Goal: Task Accomplishment & Management: Manage account settings

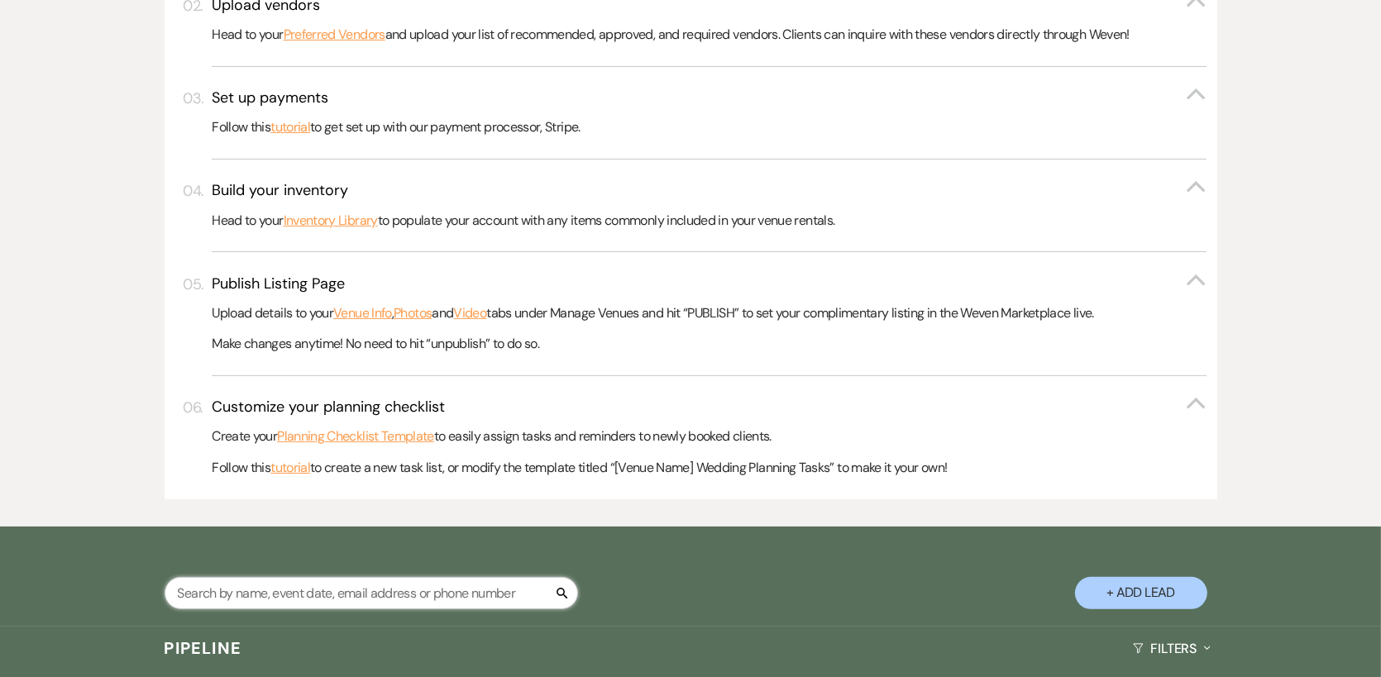
click at [248, 589] on input "text" at bounding box center [371, 593] width 413 height 32
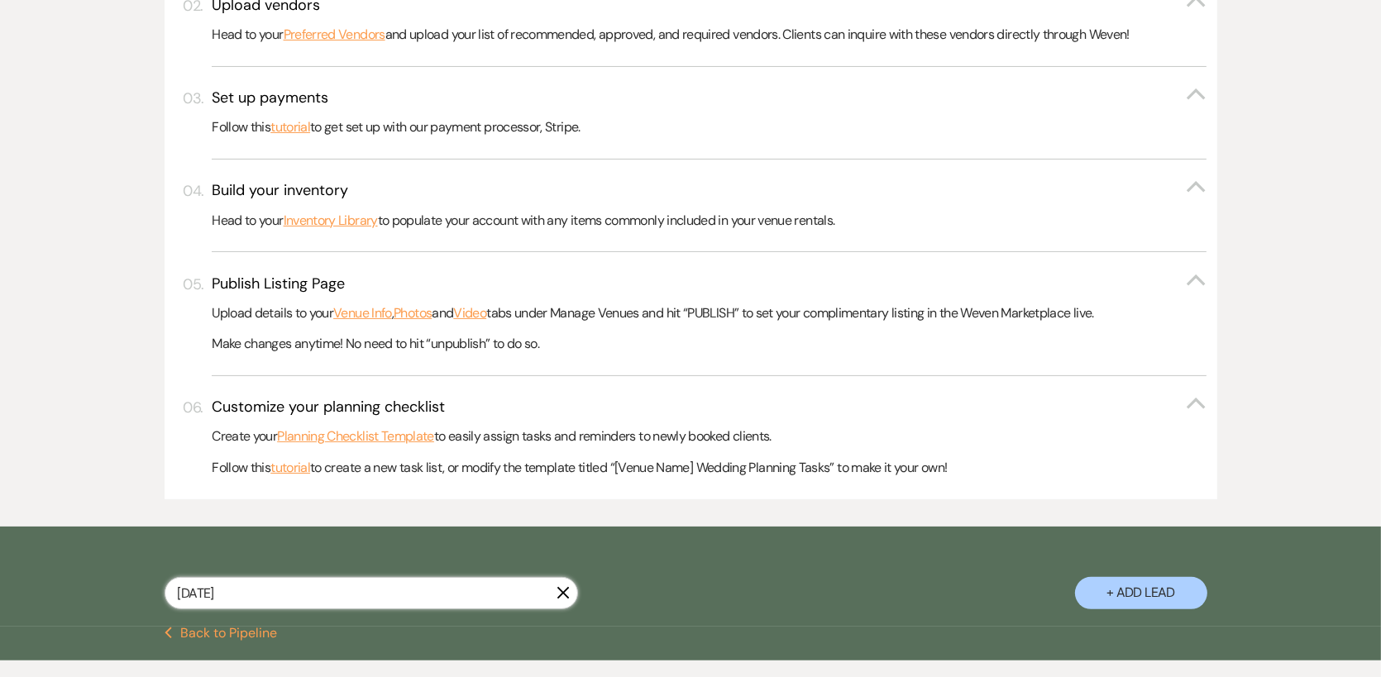
click at [268, 594] on input "[DATE]" at bounding box center [371, 593] width 413 height 32
type input "[DATE]"
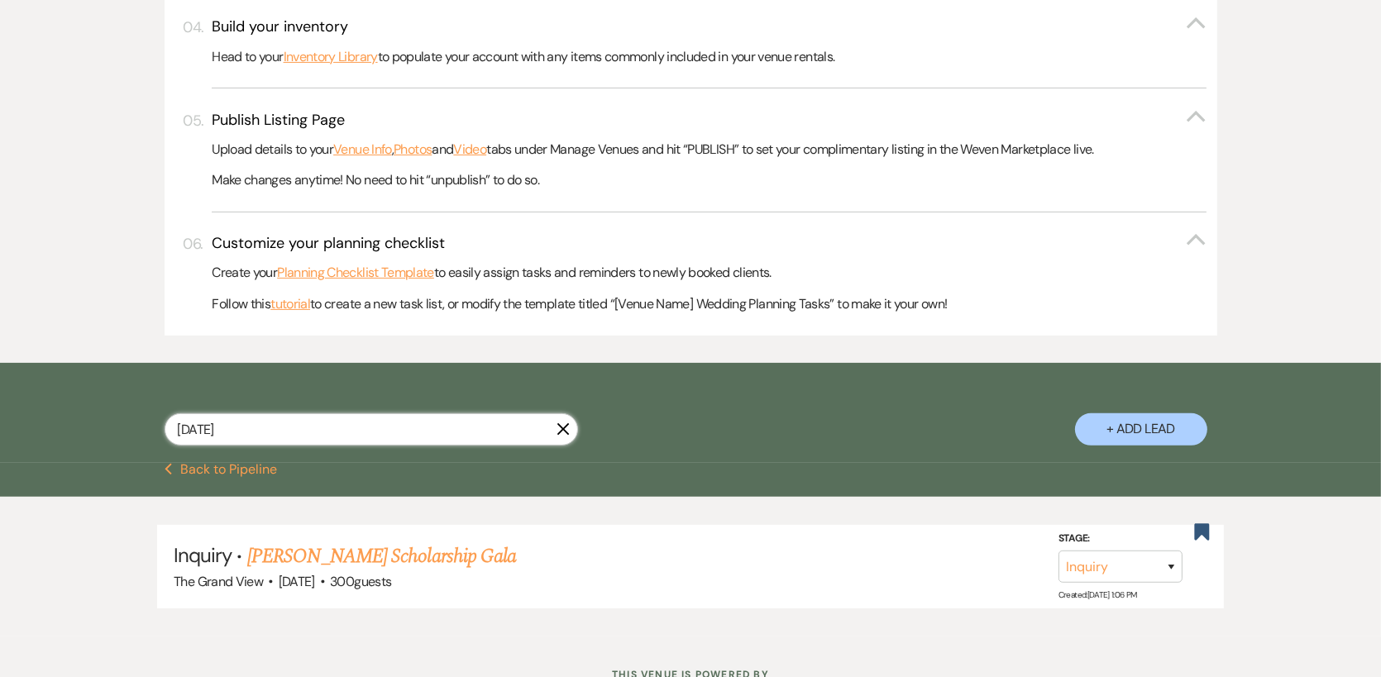
scroll to position [722, 0]
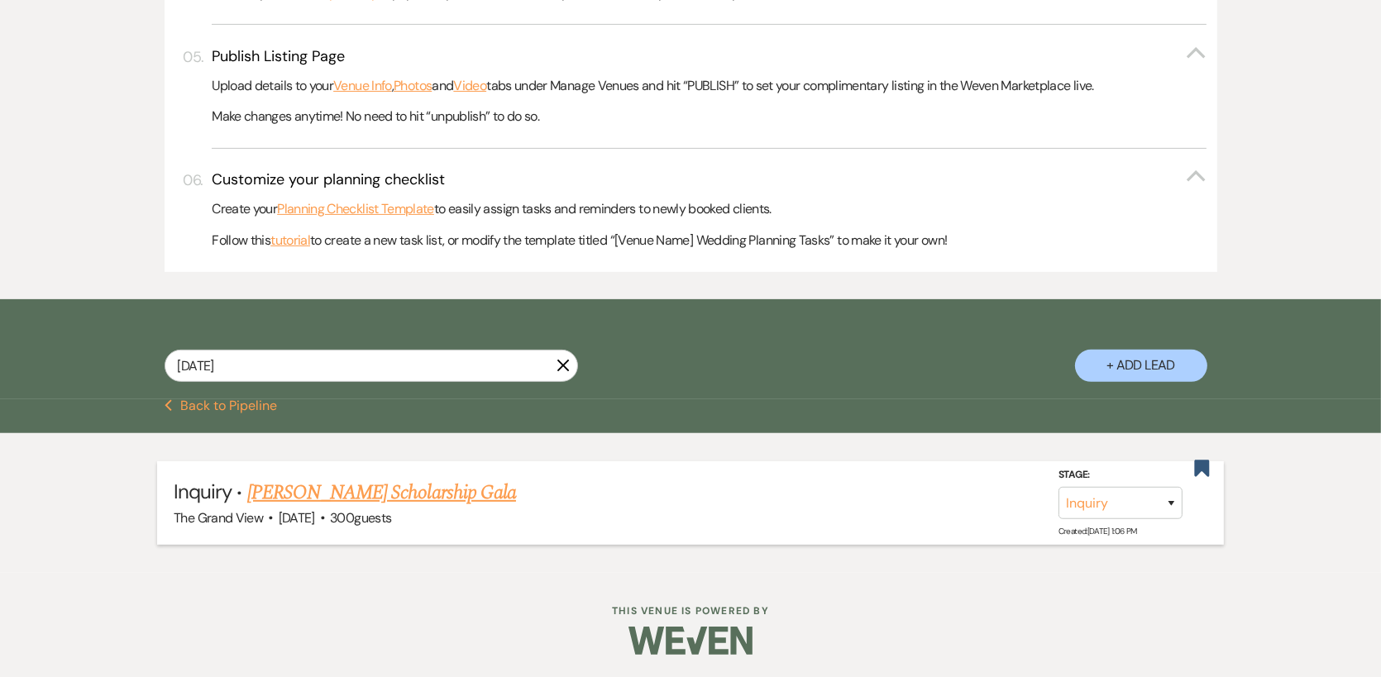
click at [384, 491] on link "[PERSON_NAME] Scholarship Gala" at bounding box center [381, 493] width 269 height 30
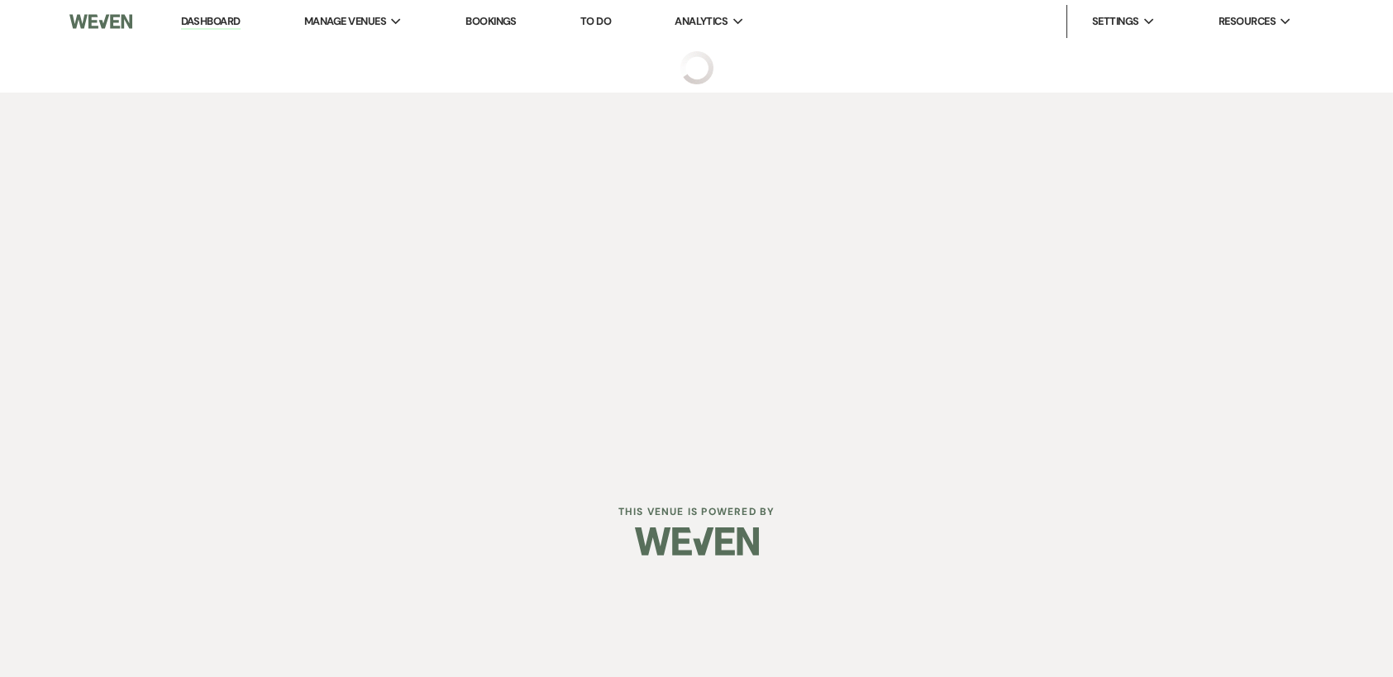
select select "22"
select select "13"
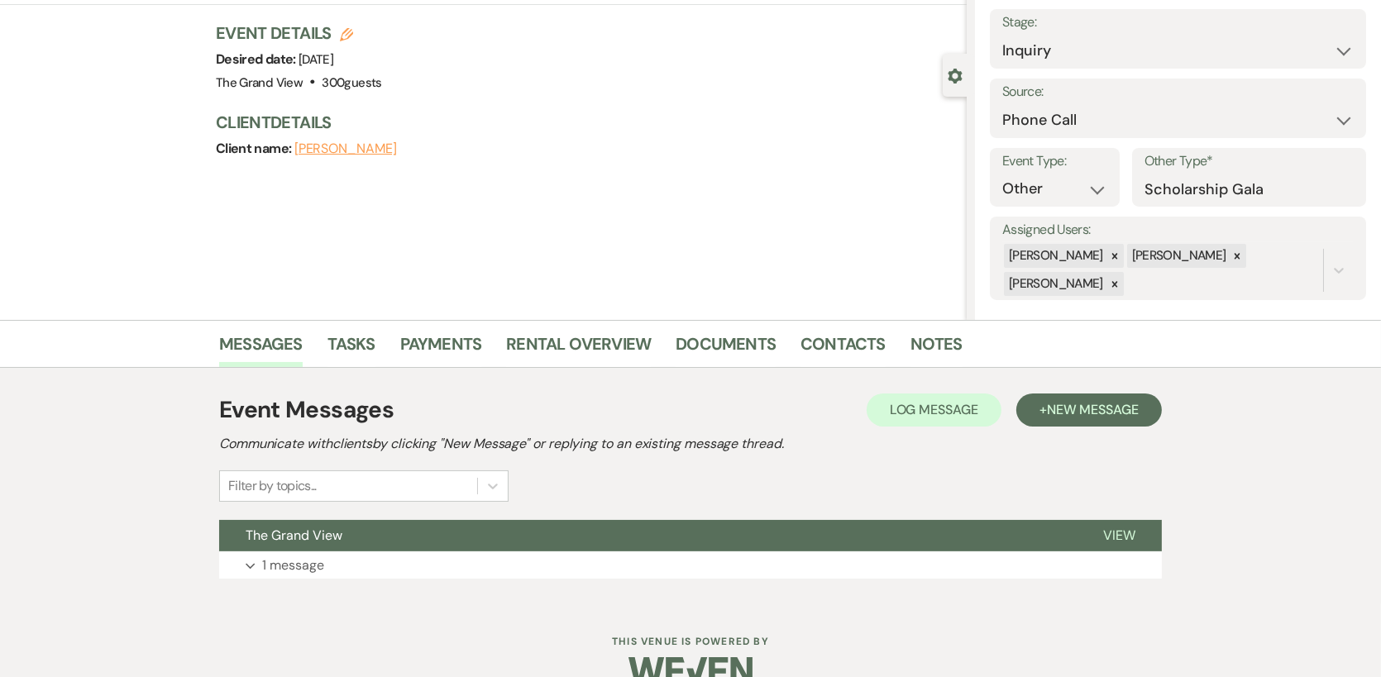
scroll to position [127, 0]
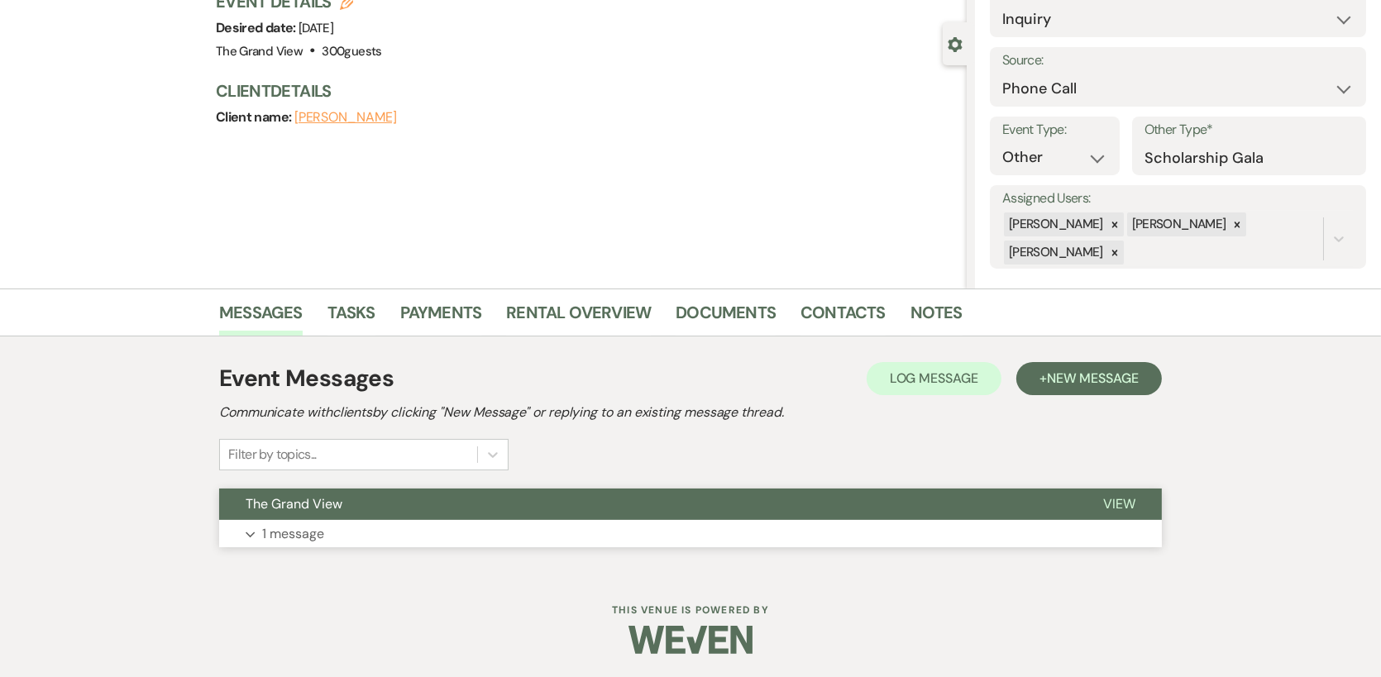
click at [276, 536] on p "1 message" at bounding box center [293, 533] width 62 height 21
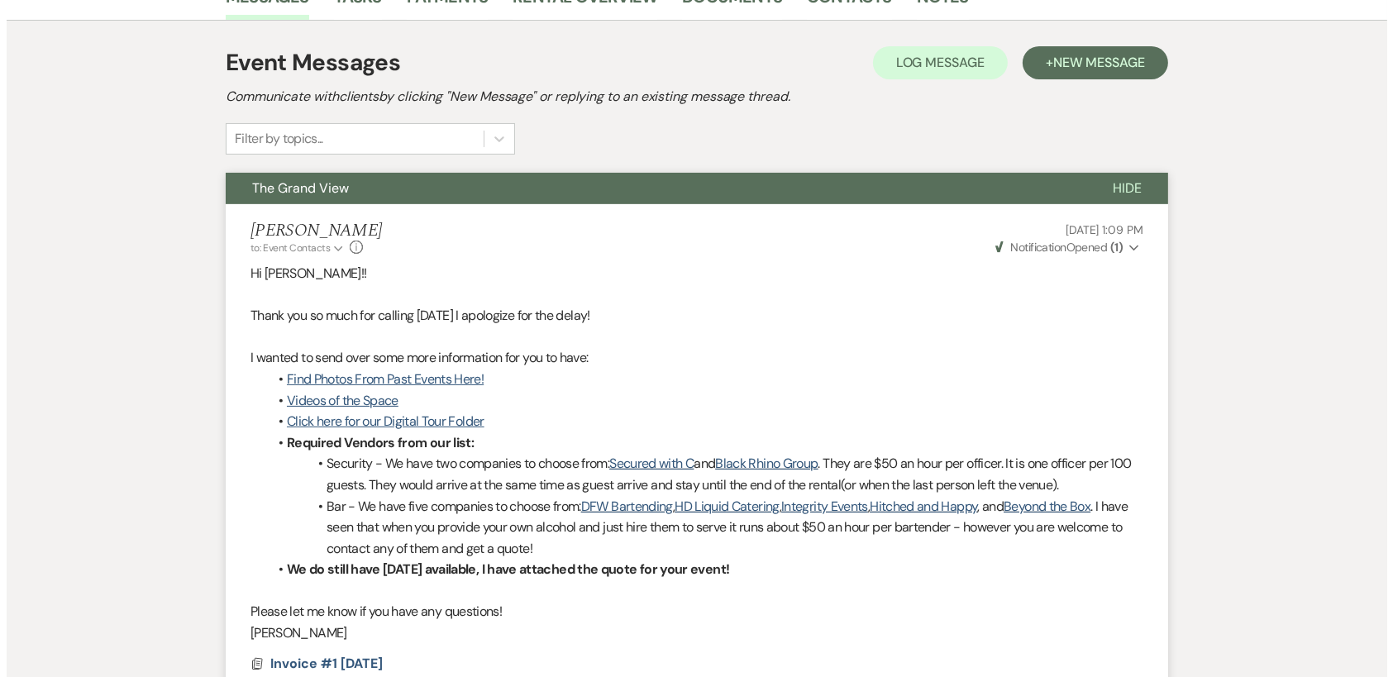
scroll to position [540, 0]
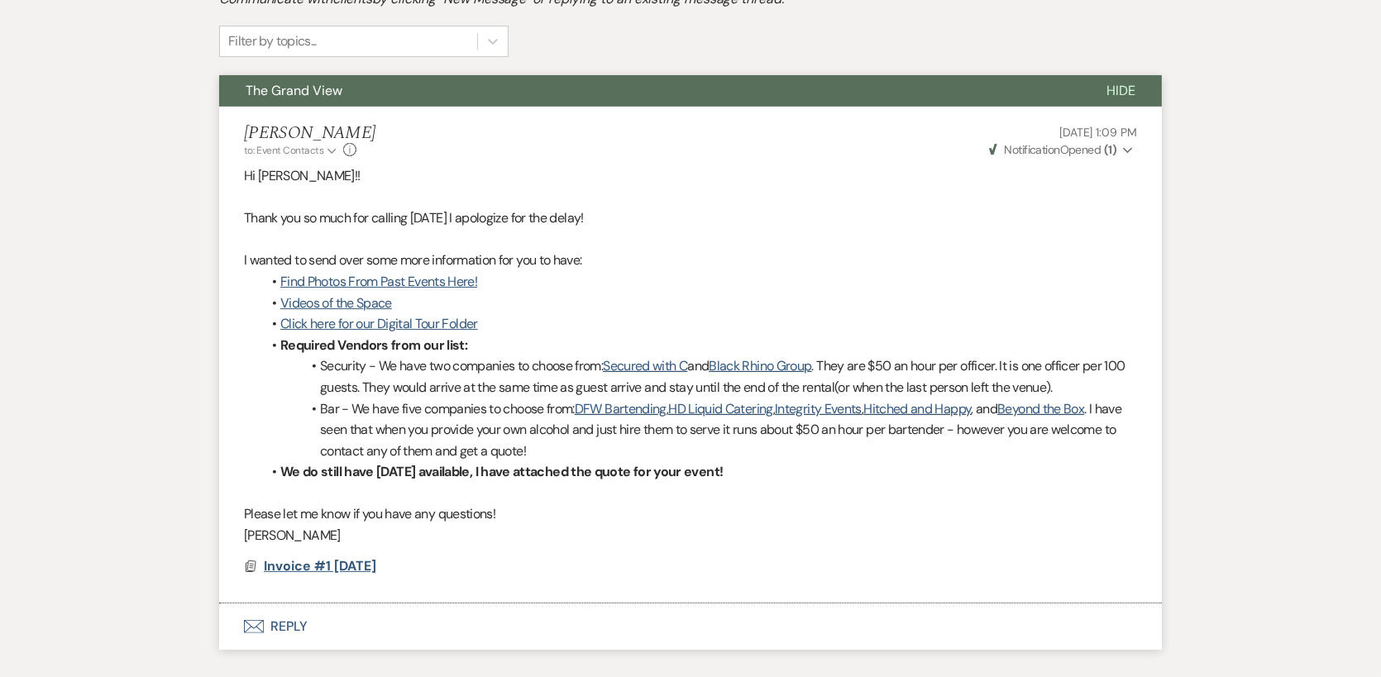
click at [348, 568] on span "Invoice #1 [DATE]" at bounding box center [320, 565] width 112 height 17
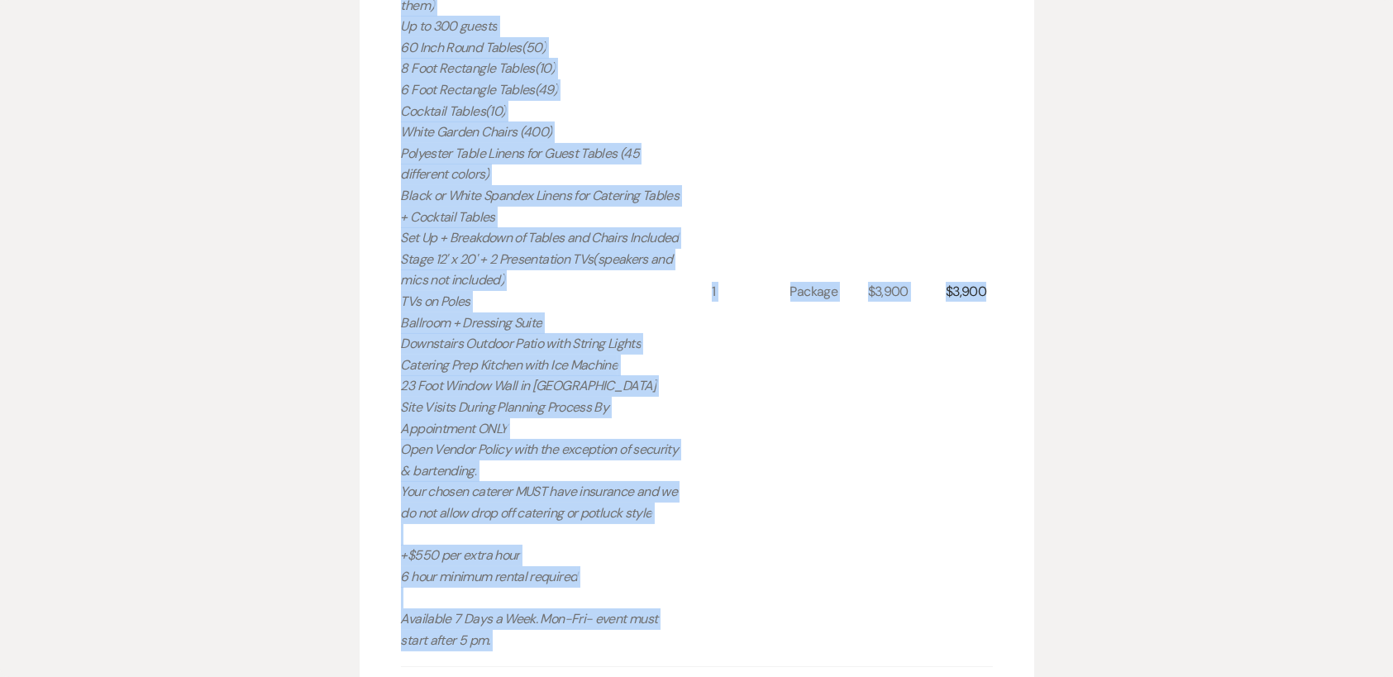
scroll to position [661, 0]
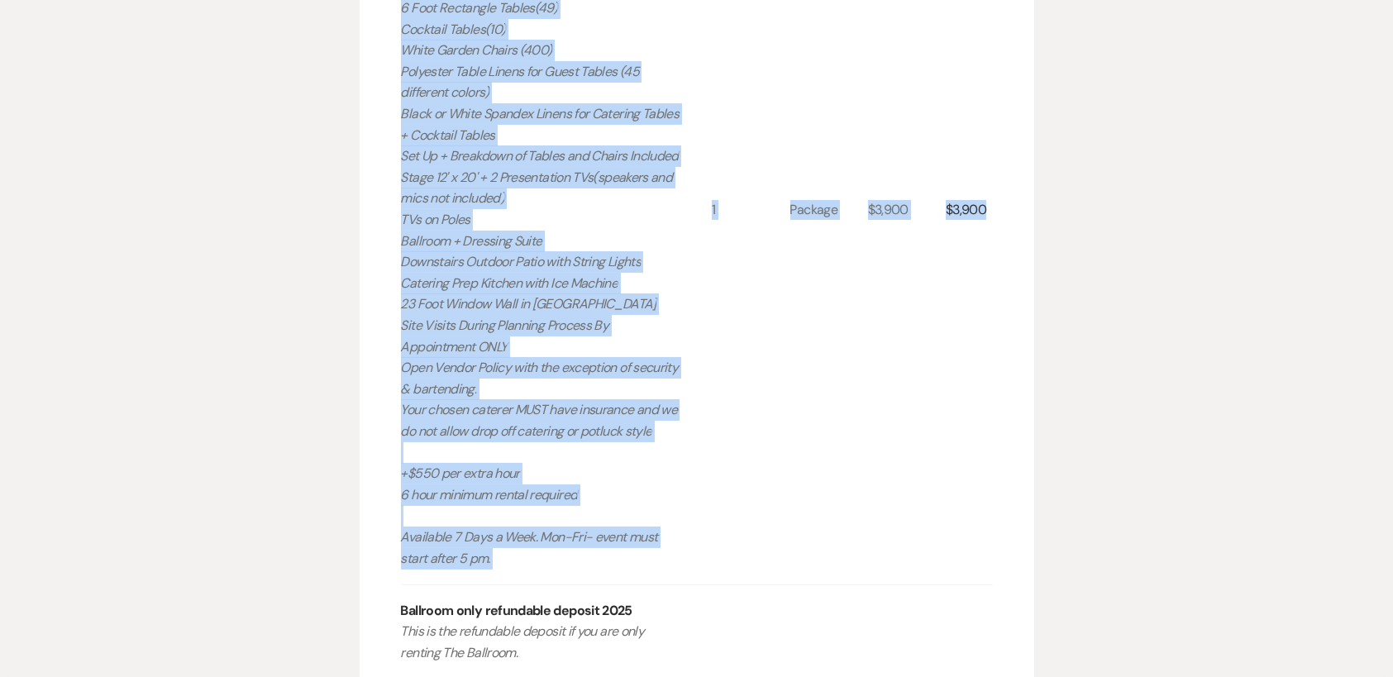
drag, startPoint x: 399, startPoint y: 279, endPoint x: 620, endPoint y: 525, distance: 330.2
click at [620, 525] on div "Invoice Created On: [DATE] 1:07 PM [PERSON_NAME] Scholarship Gala Event Date: […" at bounding box center [697, 290] width 675 height 1535
copy div "201-300 guests Ballroom Only Rental - 2025 Includes: Rental time: 6 PM - 12 AM …"
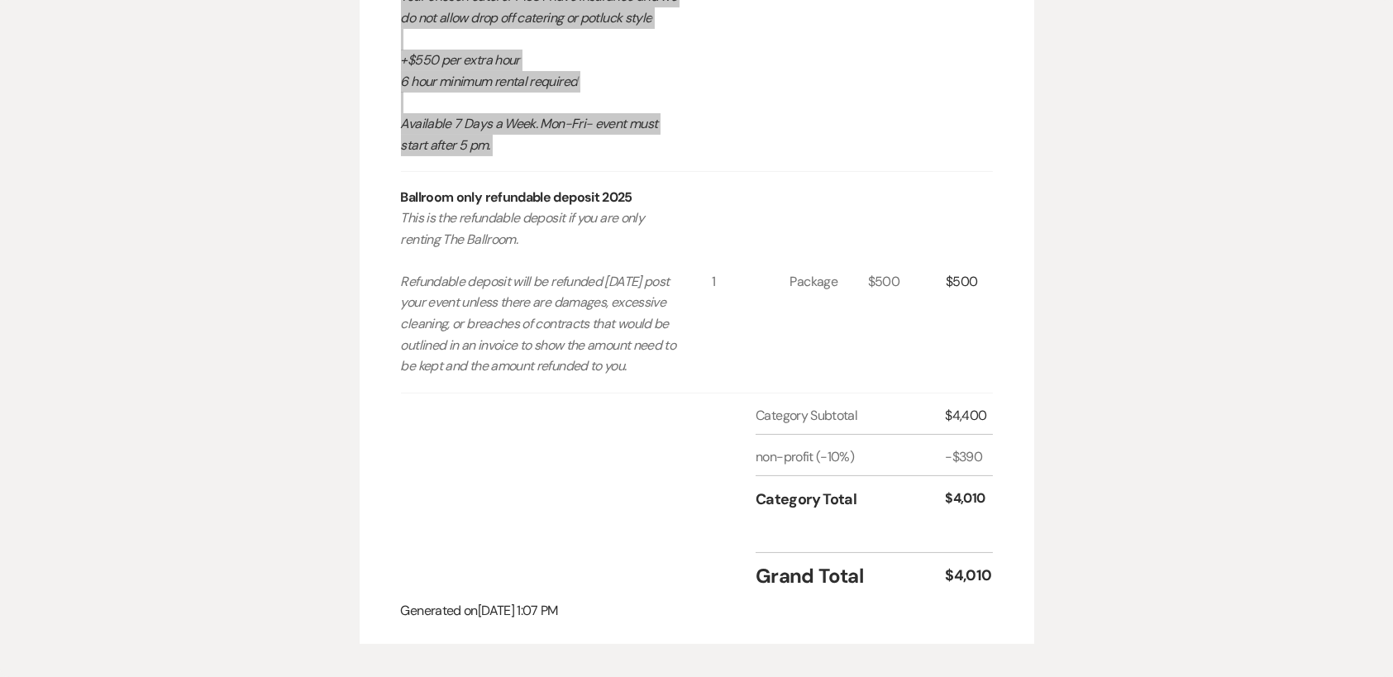
scroll to position [1158, 0]
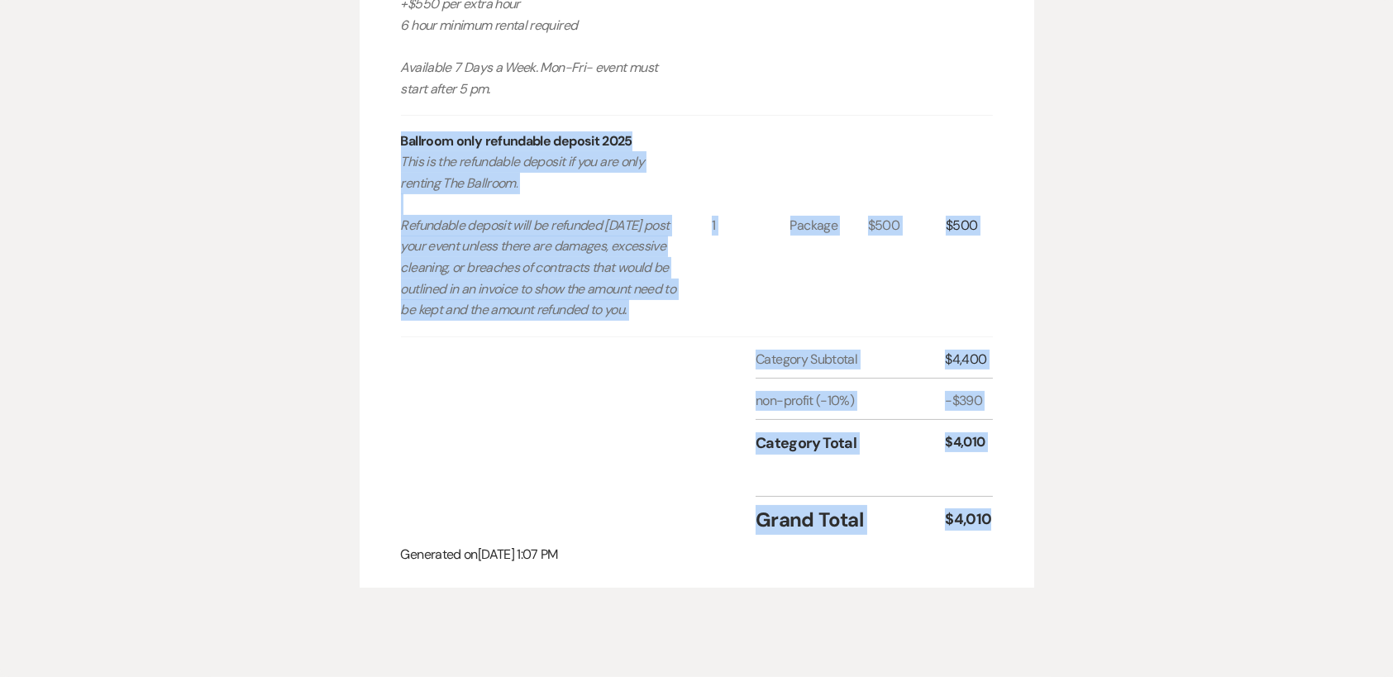
drag, startPoint x: 401, startPoint y: 134, endPoint x: 988, endPoint y: 530, distance: 708.1
copy div "Ballroom only refundable deposit 2025 This is the refundable deposit if you are…"
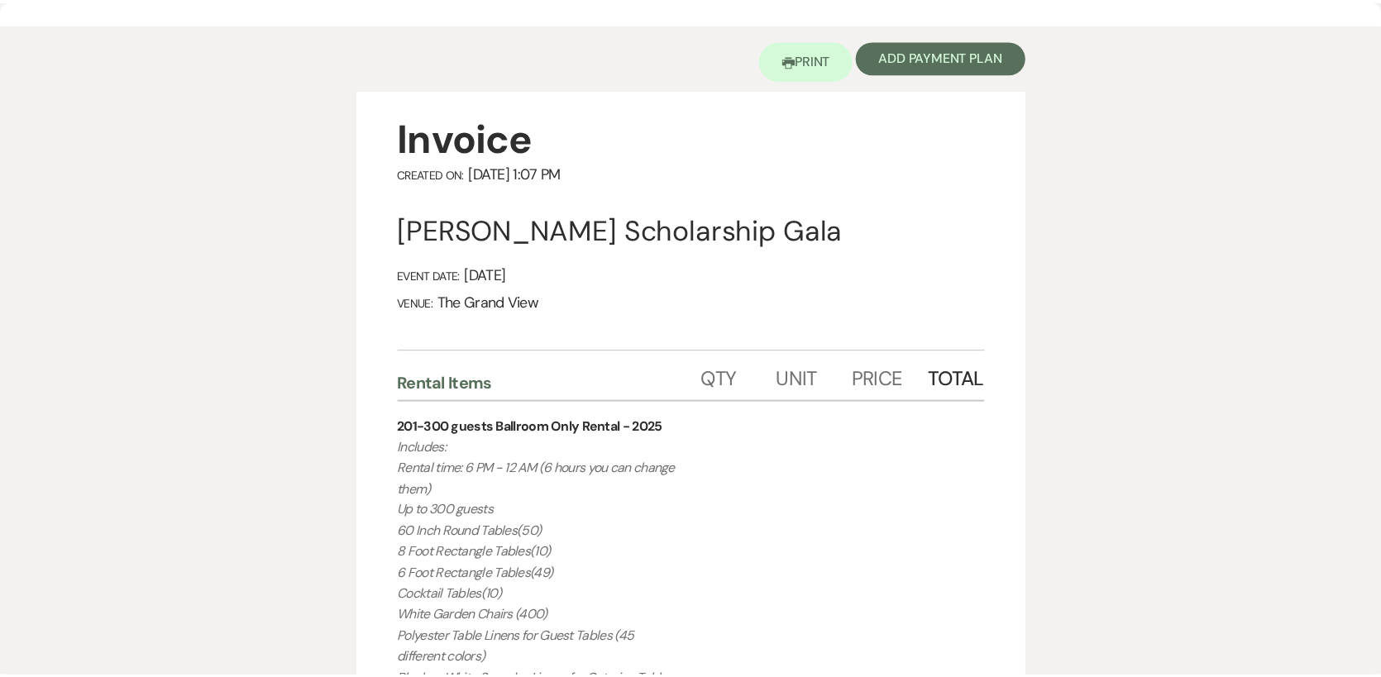
scroll to position [0, 0]
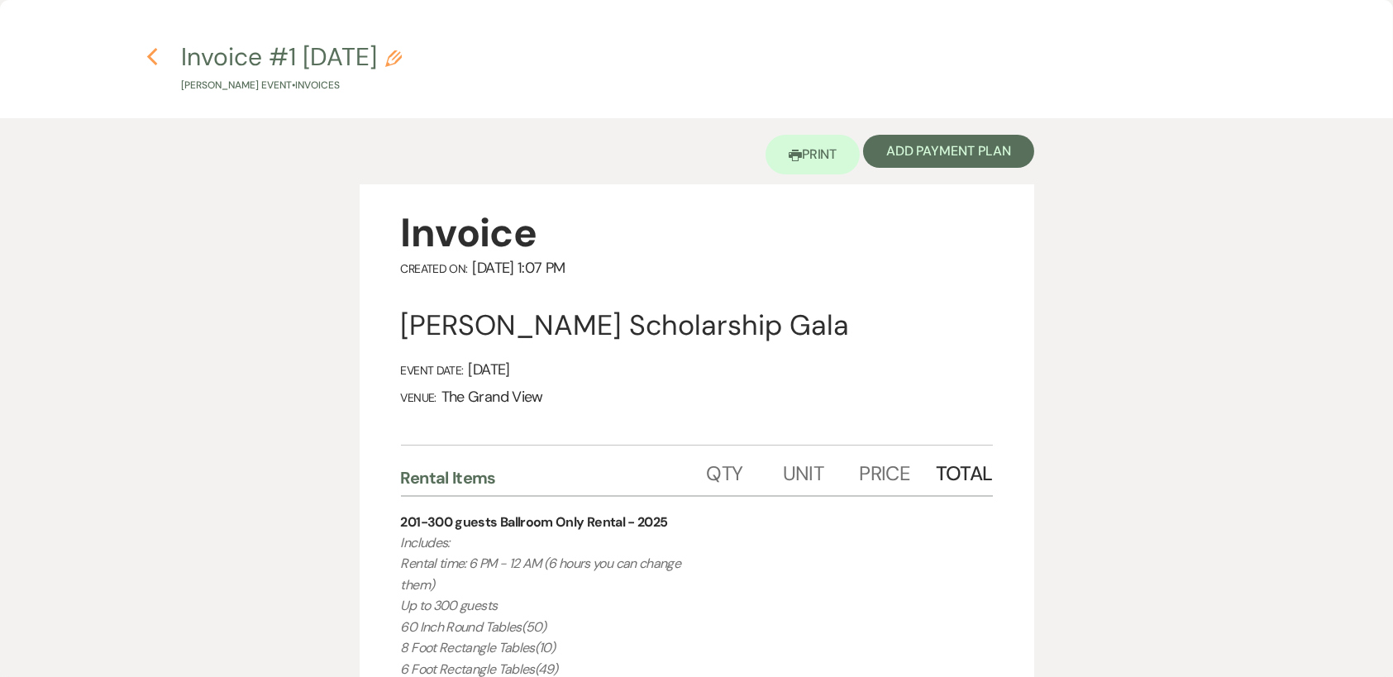
click at [155, 62] on use "button" at bounding box center [152, 57] width 11 height 18
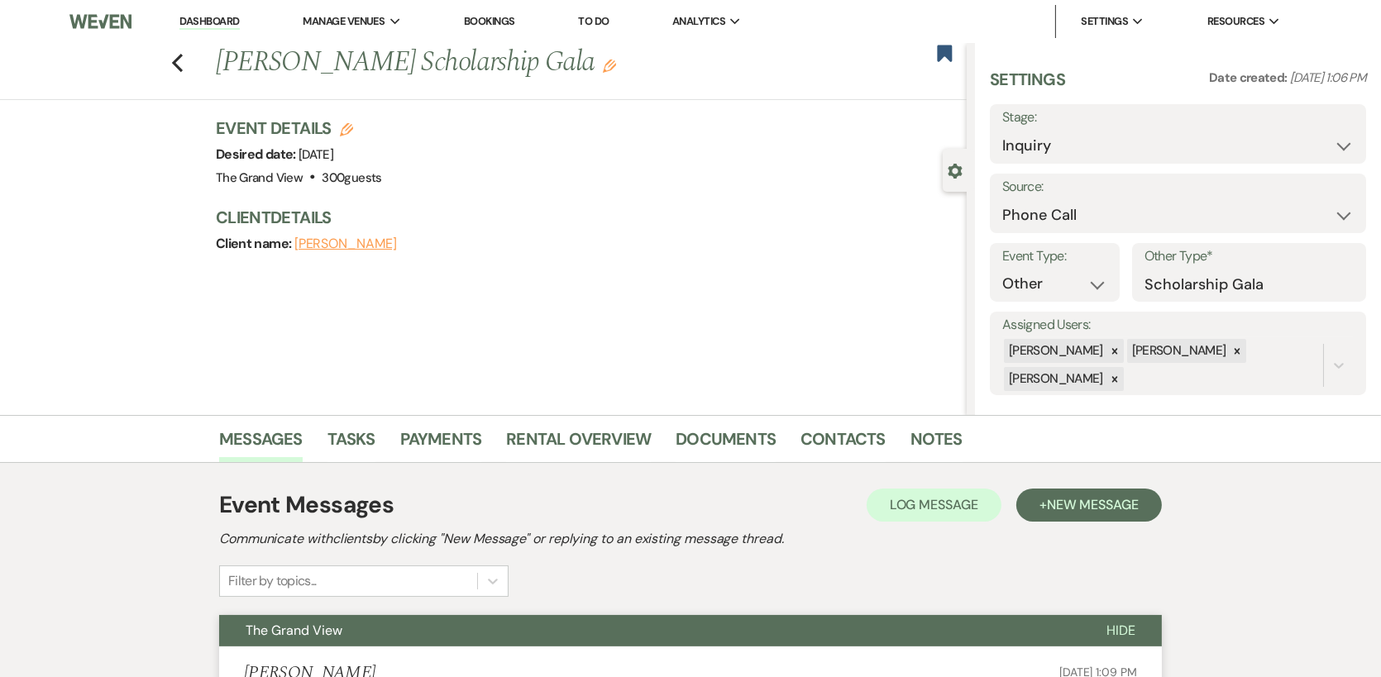
click at [203, 18] on link "Dashboard" at bounding box center [209, 22] width 60 height 16
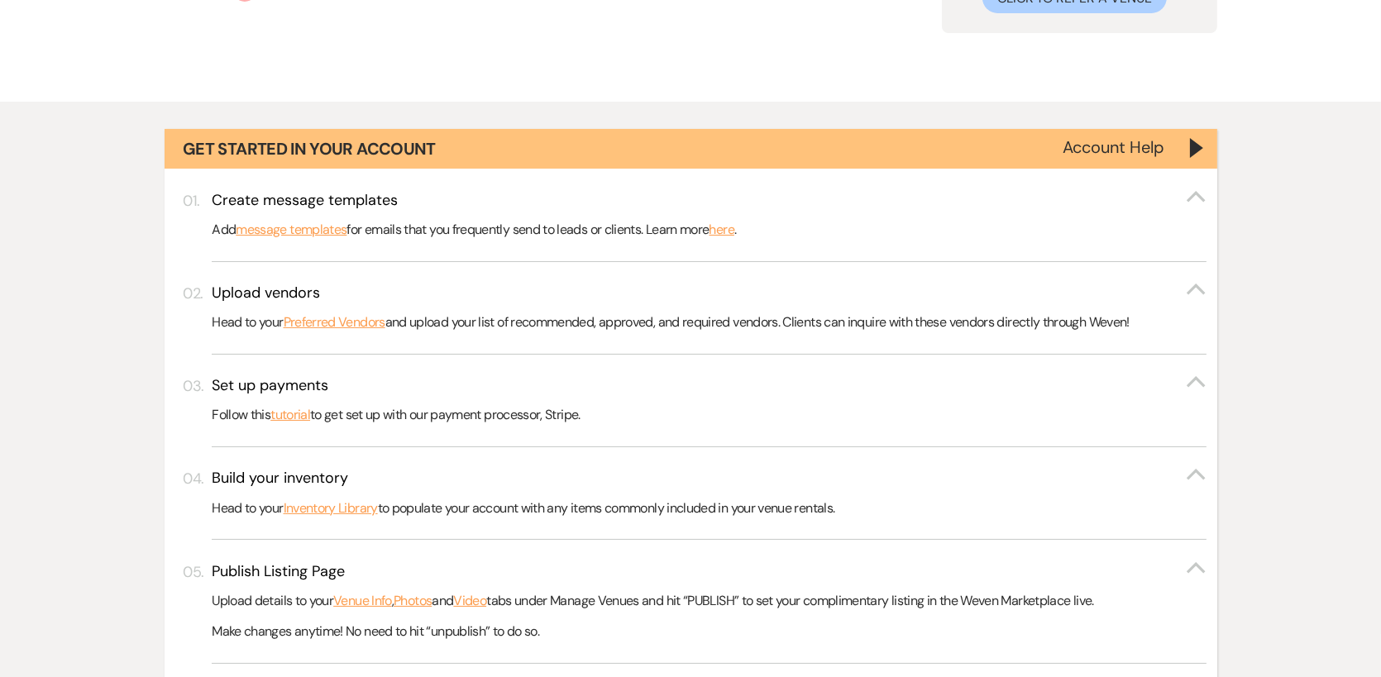
scroll to position [579, 0]
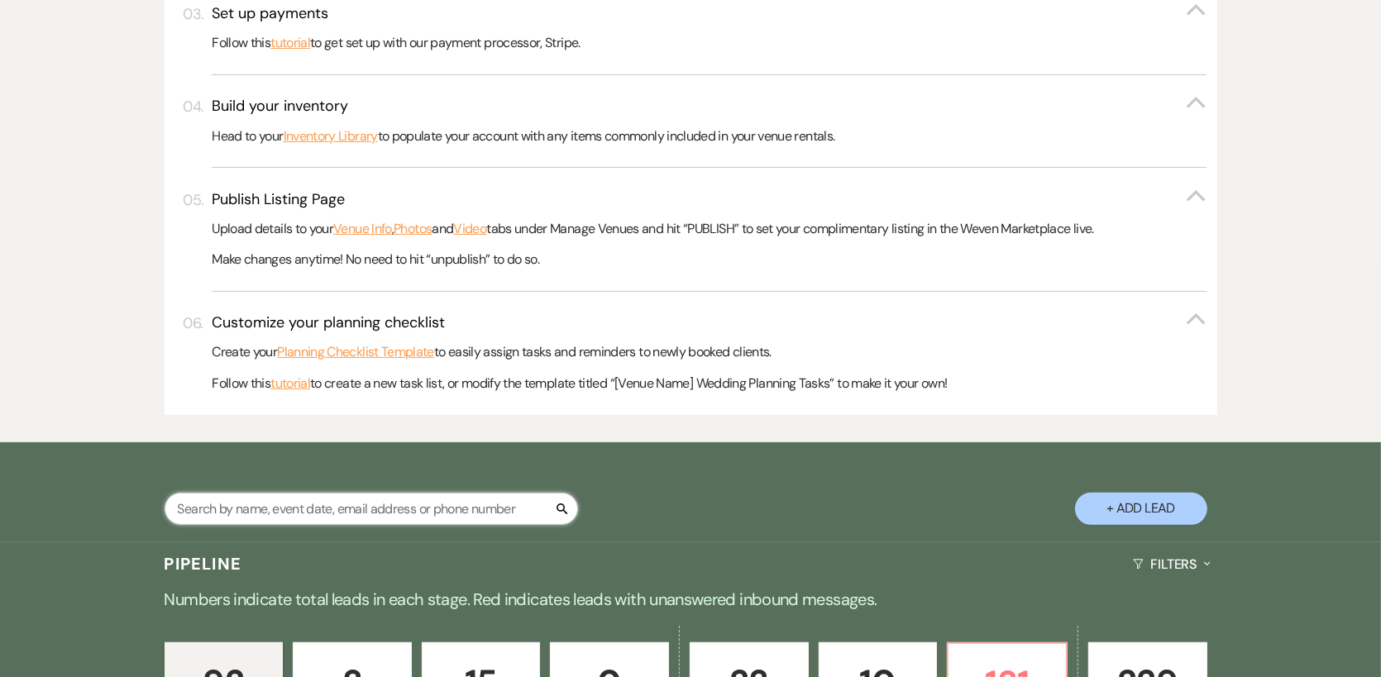
click at [345, 500] on input "text" at bounding box center [371, 509] width 413 height 32
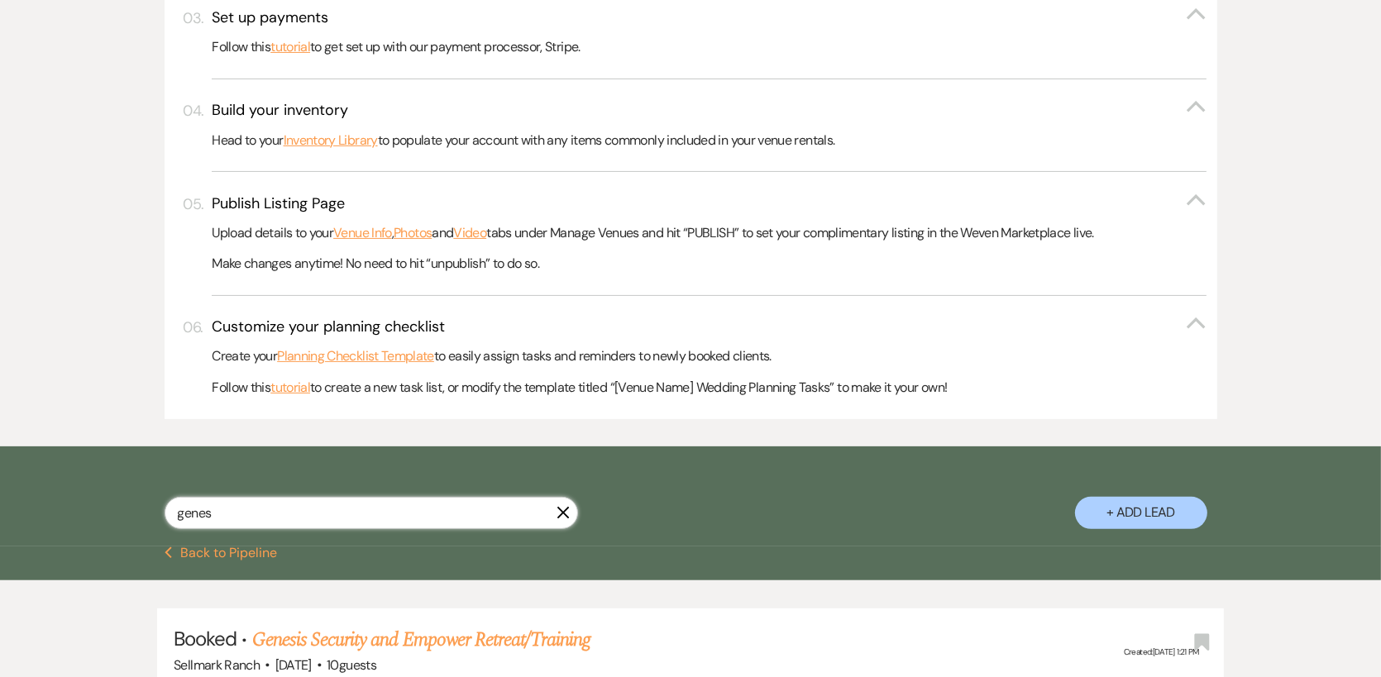
scroll to position [744, 0]
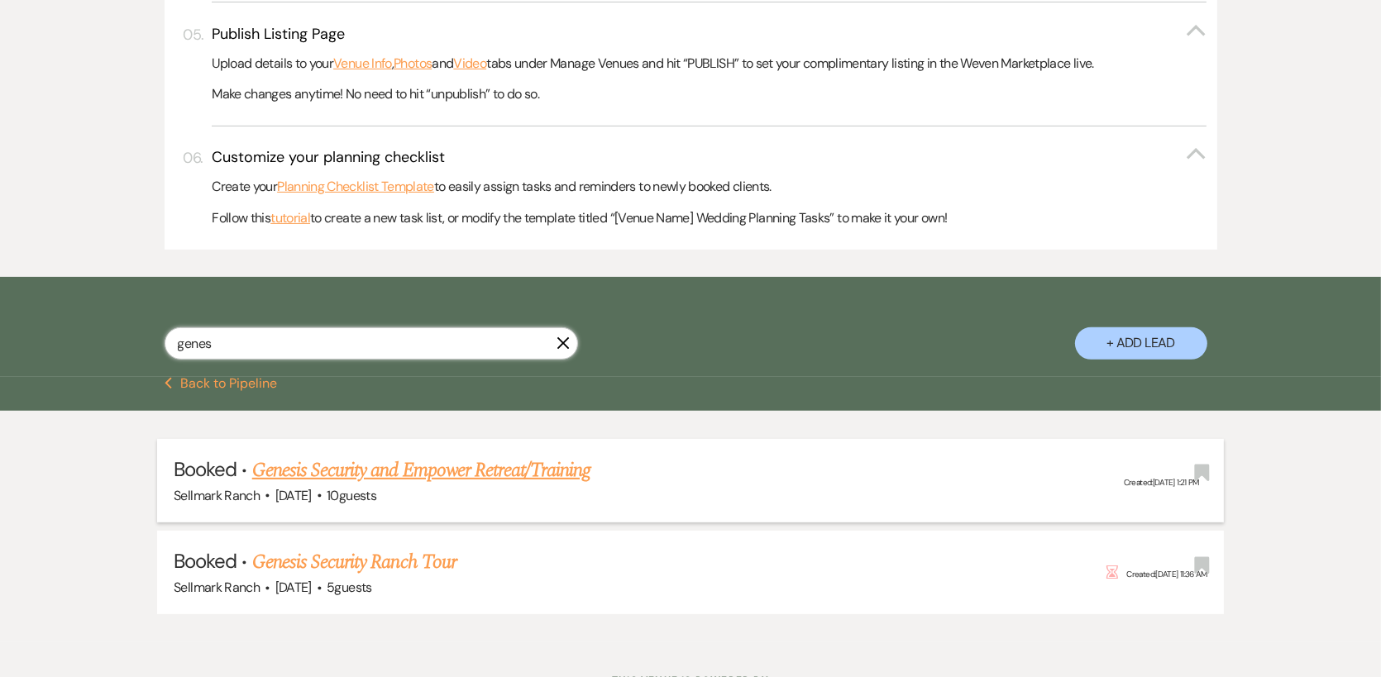
type input "genes"
click at [421, 472] on link "Genesis Security and Empower Retreat/Training" at bounding box center [421, 471] width 339 height 30
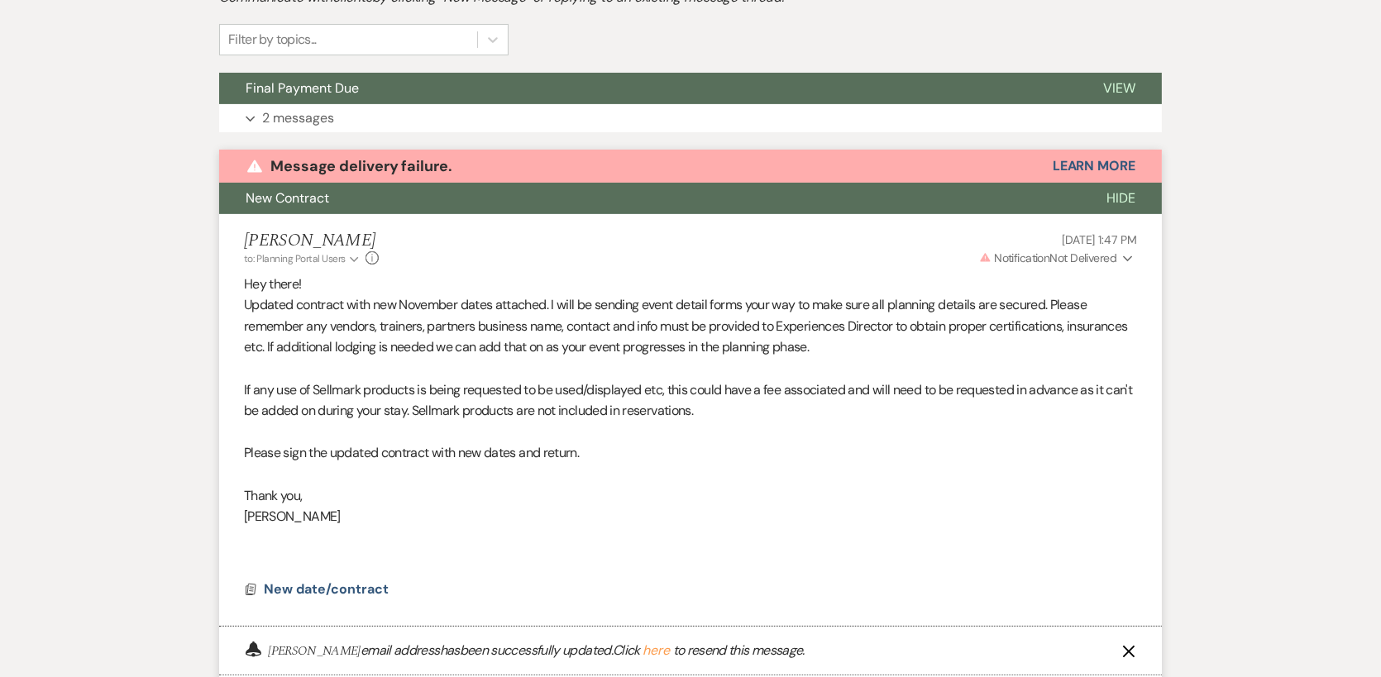
click at [894, 291] on div "Event Messages Log Log Message + New Message Communicate with clients by clicki…" at bounding box center [690, 372] width 943 height 869
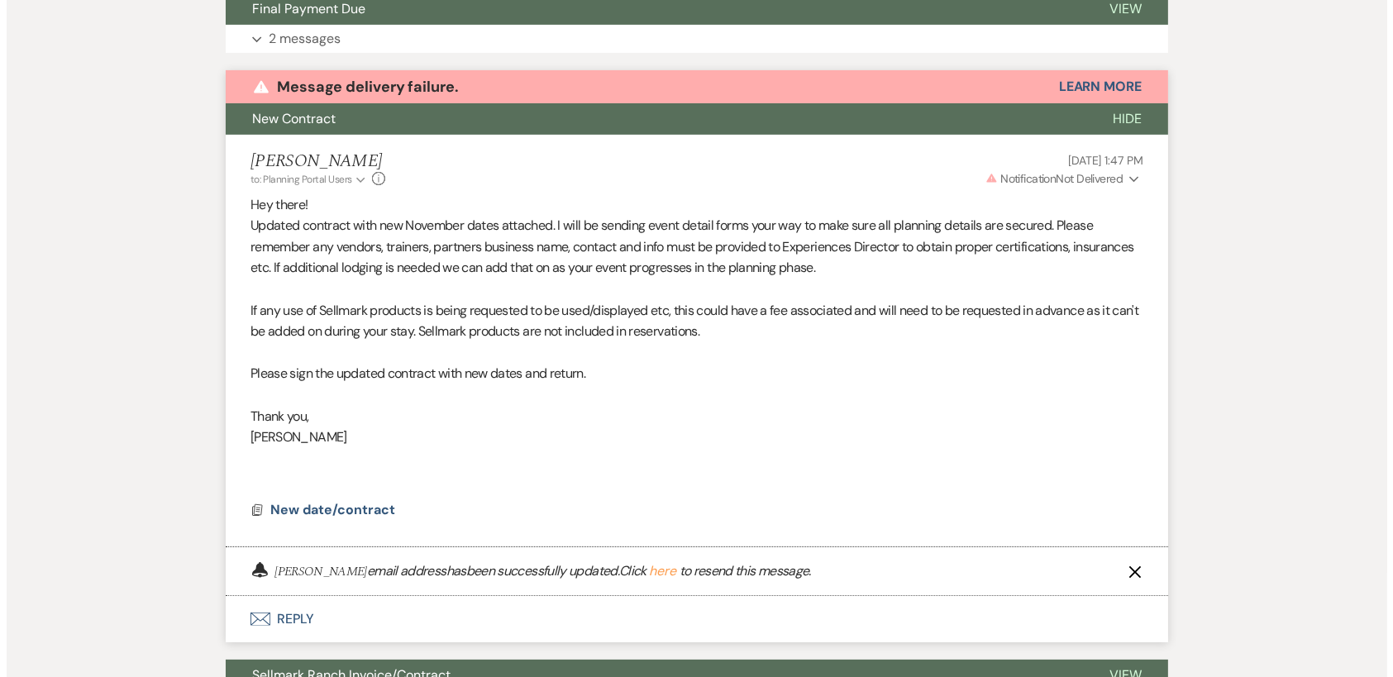
scroll to position [478, 0]
click at [291, 507] on span "New date/contract" at bounding box center [326, 509] width 125 height 17
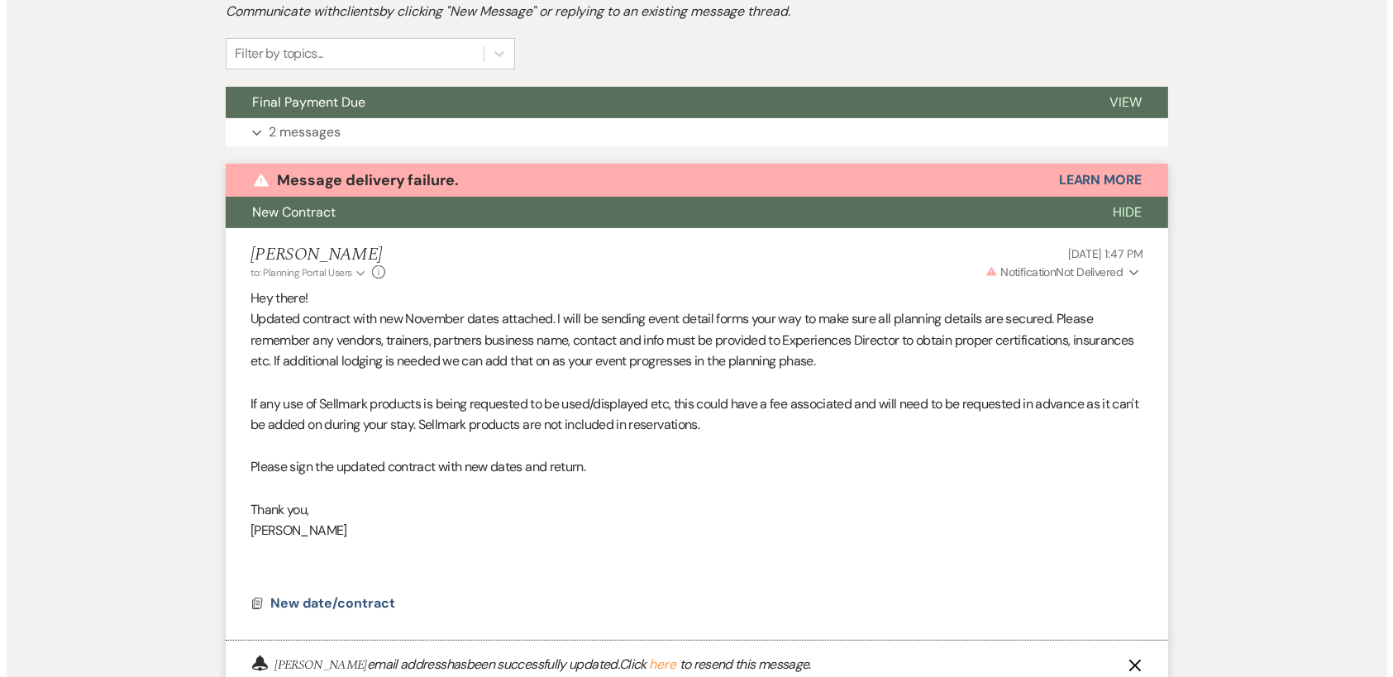
scroll to position [478, 0]
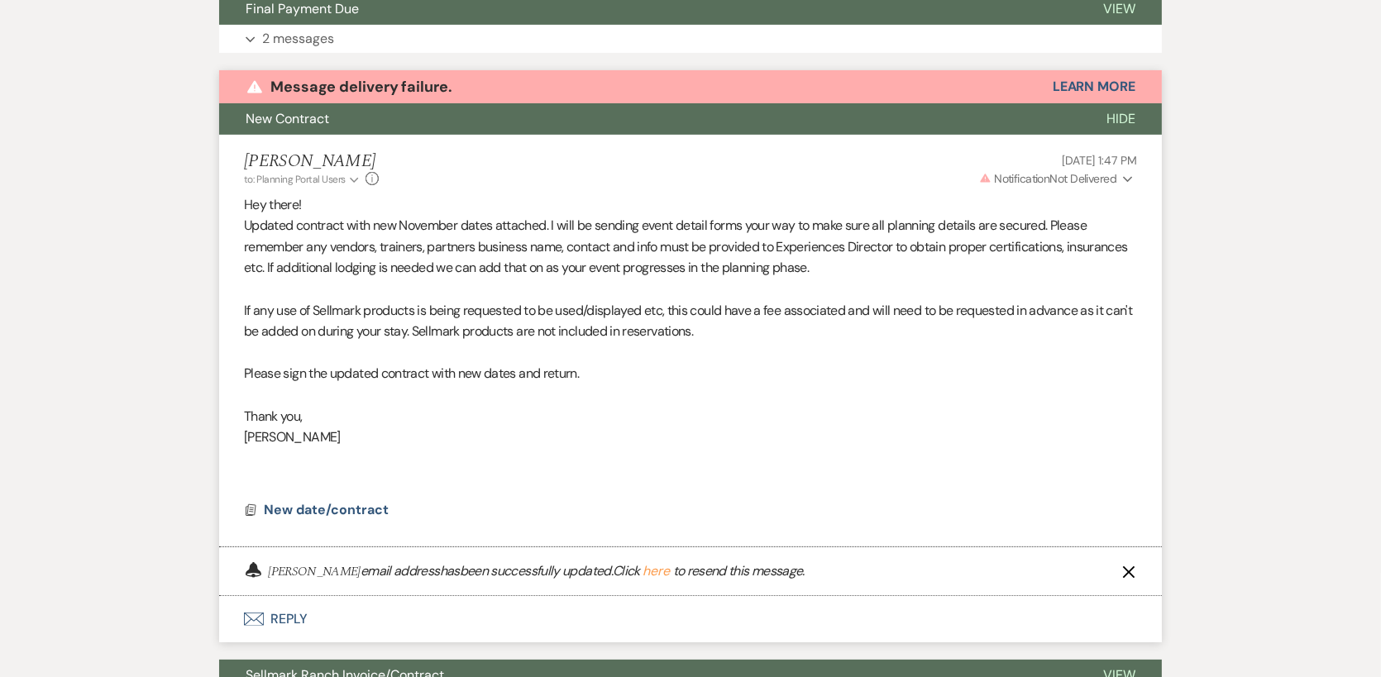
click at [1120, 174] on button "Warning Notification Not Delivered Expand" at bounding box center [1056, 178] width 160 height 17
click at [1106, 228] on span "Opened (5)" at bounding box center [1095, 229] width 58 height 15
click at [310, 512] on span "New date/contract" at bounding box center [326, 509] width 125 height 17
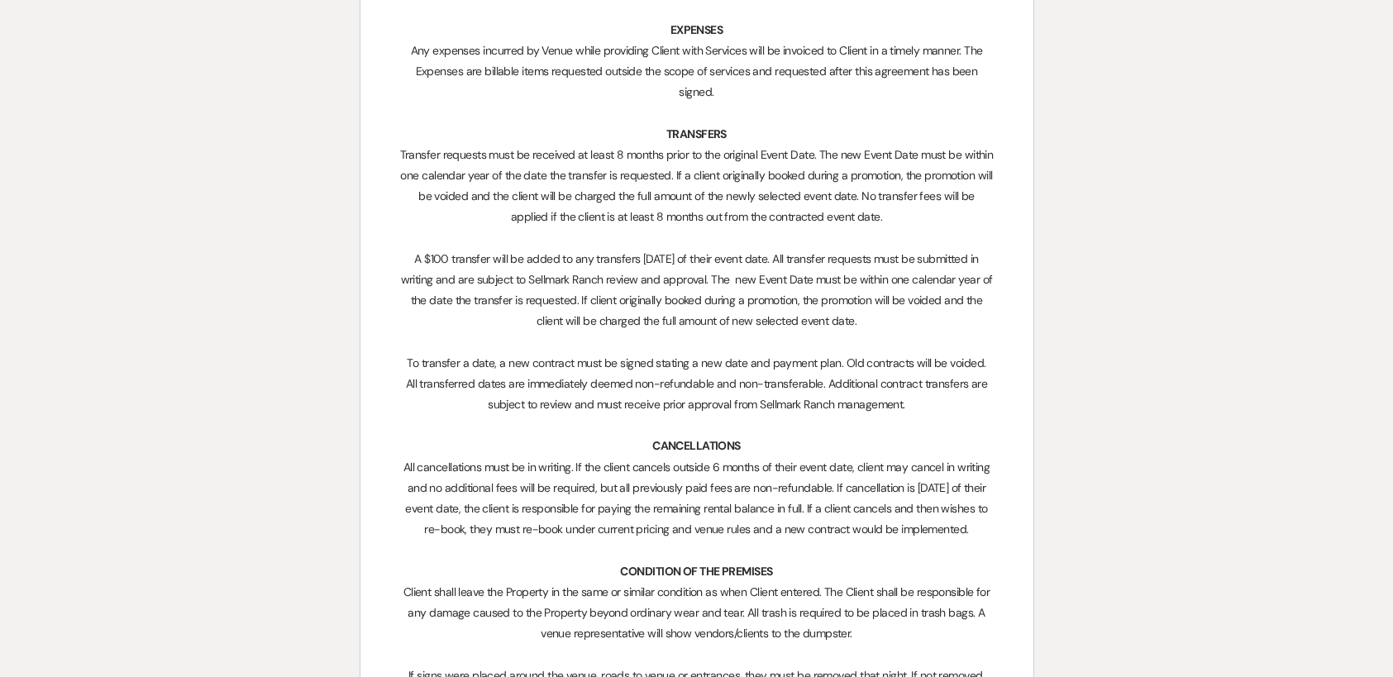
scroll to position [2232, 0]
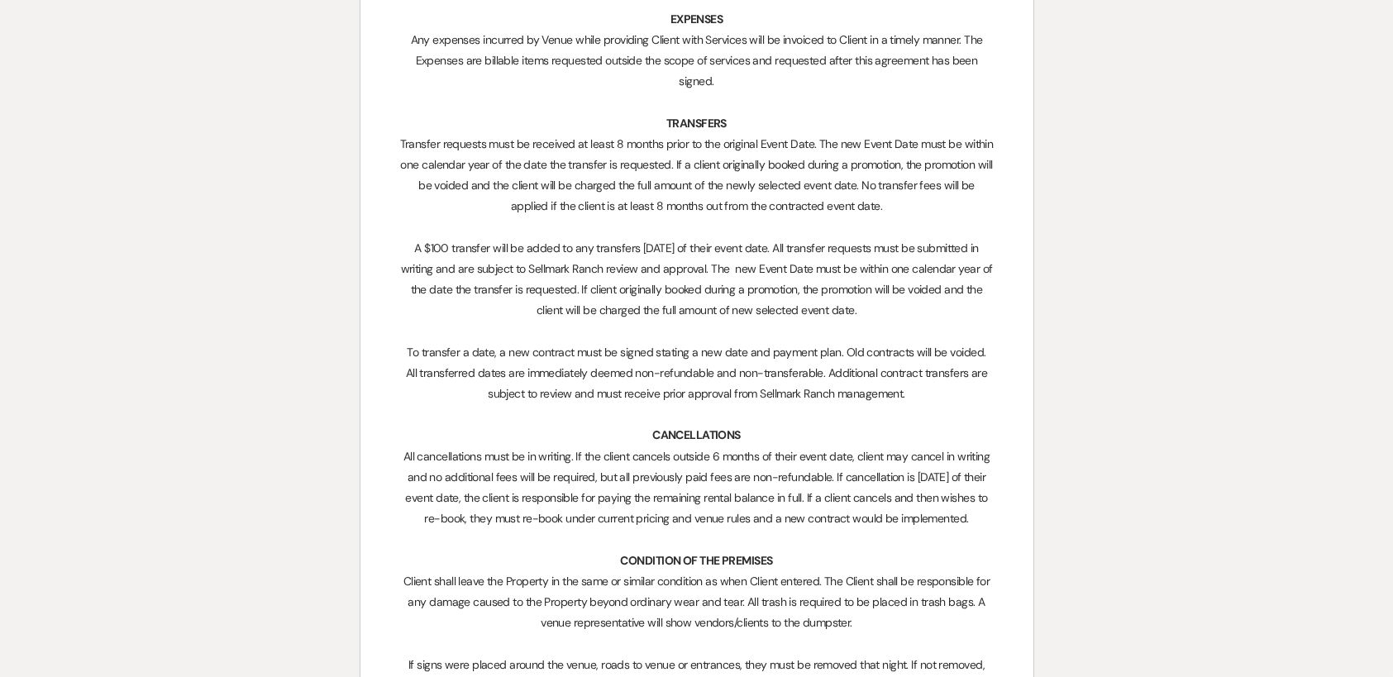
drag, startPoint x: 405, startPoint y: 370, endPoint x: 950, endPoint y: 399, distance: 545.6
click at [950, 399] on p "All transferred dates are immediately deemed non-refundable and non-transferabl…" at bounding box center [697, 383] width 594 height 41
copy span "All transferred dates are immediately deemed non-refundable and non-transferabl…"
drag, startPoint x: 663, startPoint y: 122, endPoint x: 921, endPoint y: 389, distance: 370.7
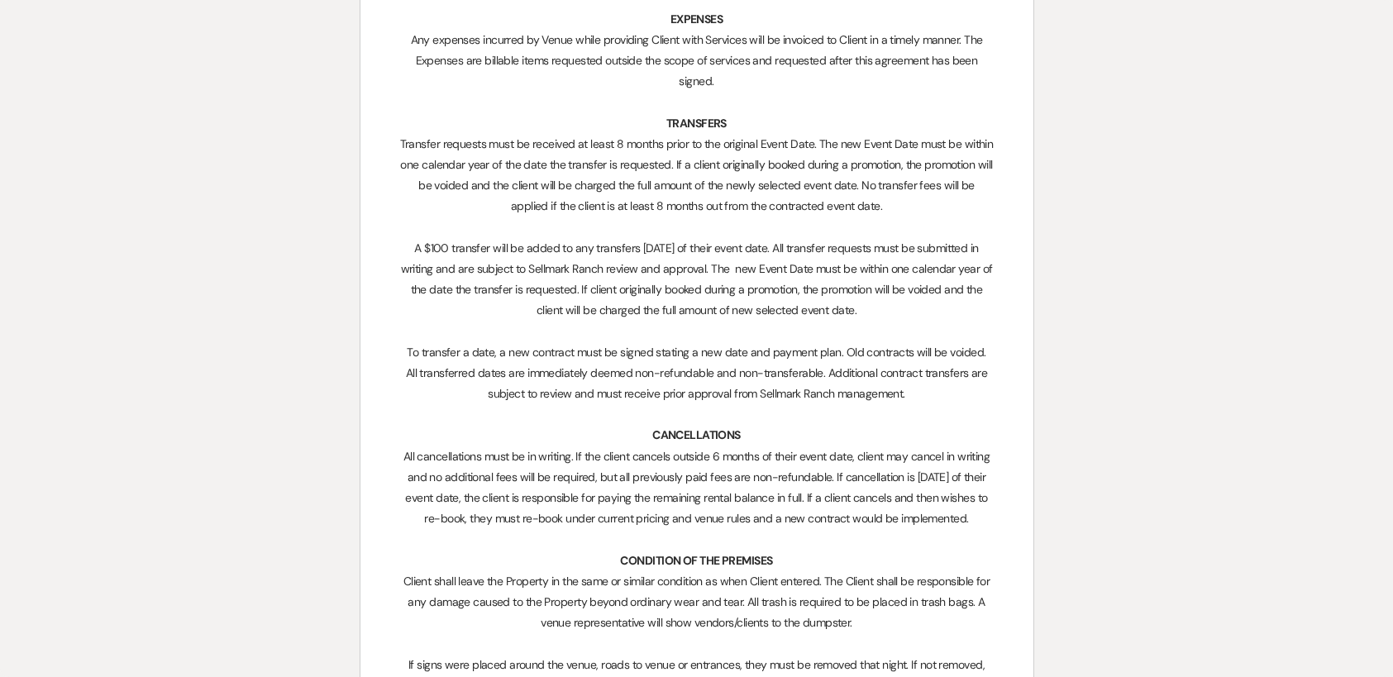
copy div "TRANSFERS Transfer requests must be received at least 8 months prior to the ori…"
